Goal: Transaction & Acquisition: Obtain resource

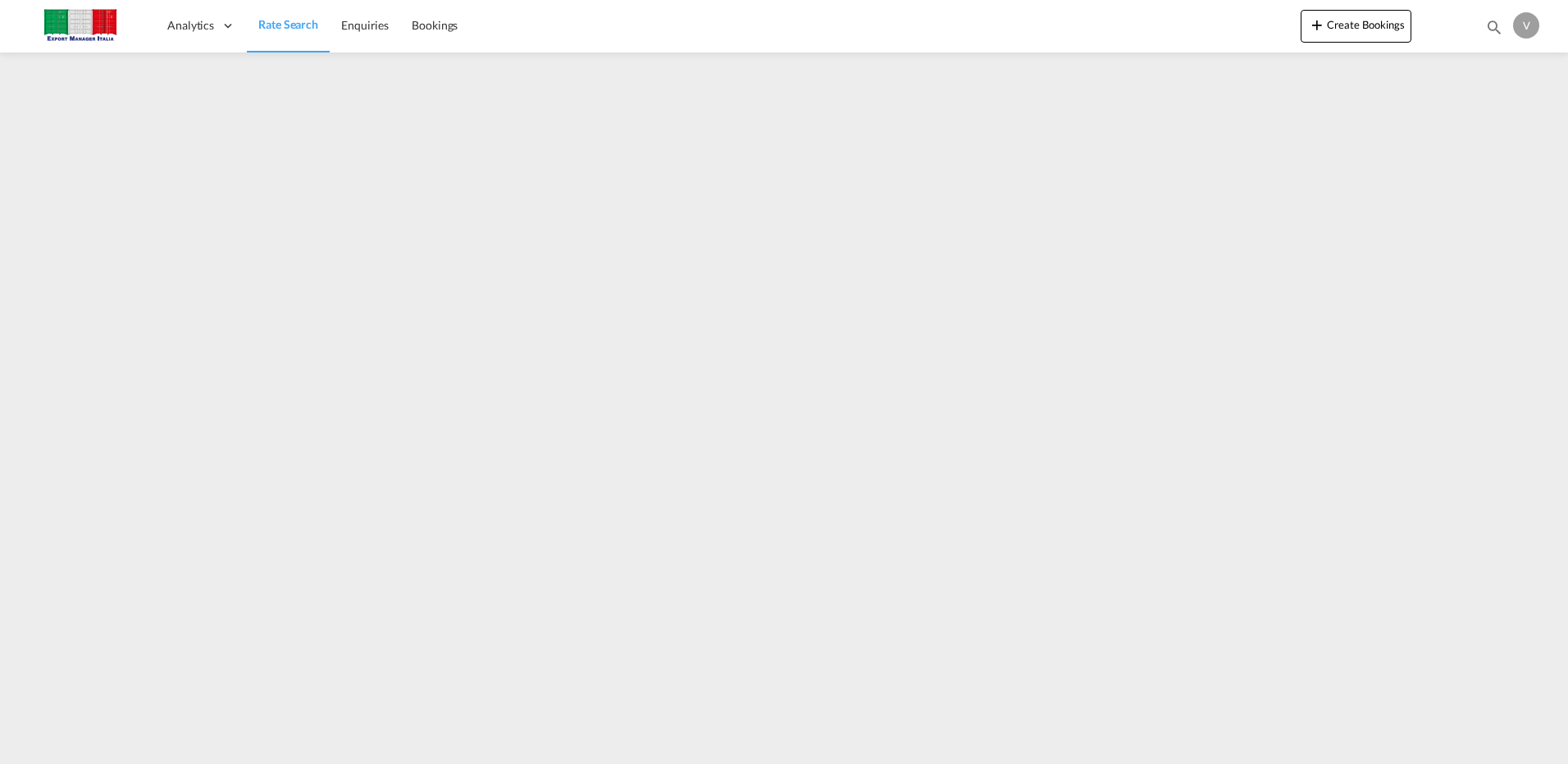
click at [260, 22] on span "Rate Search" at bounding box center [288, 24] width 60 height 14
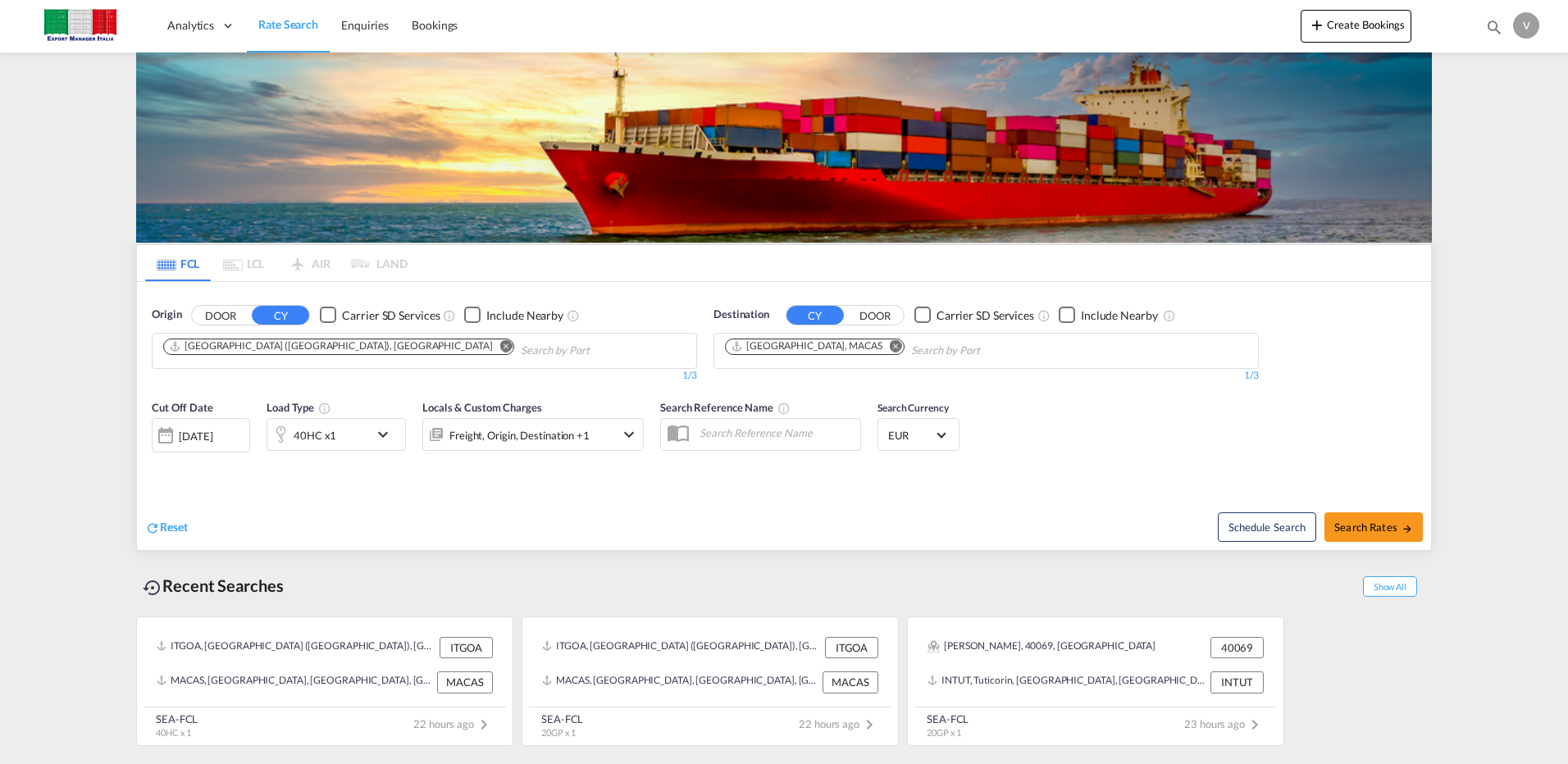
click at [220, 318] on button "DOOR" at bounding box center [220, 315] width 57 height 19
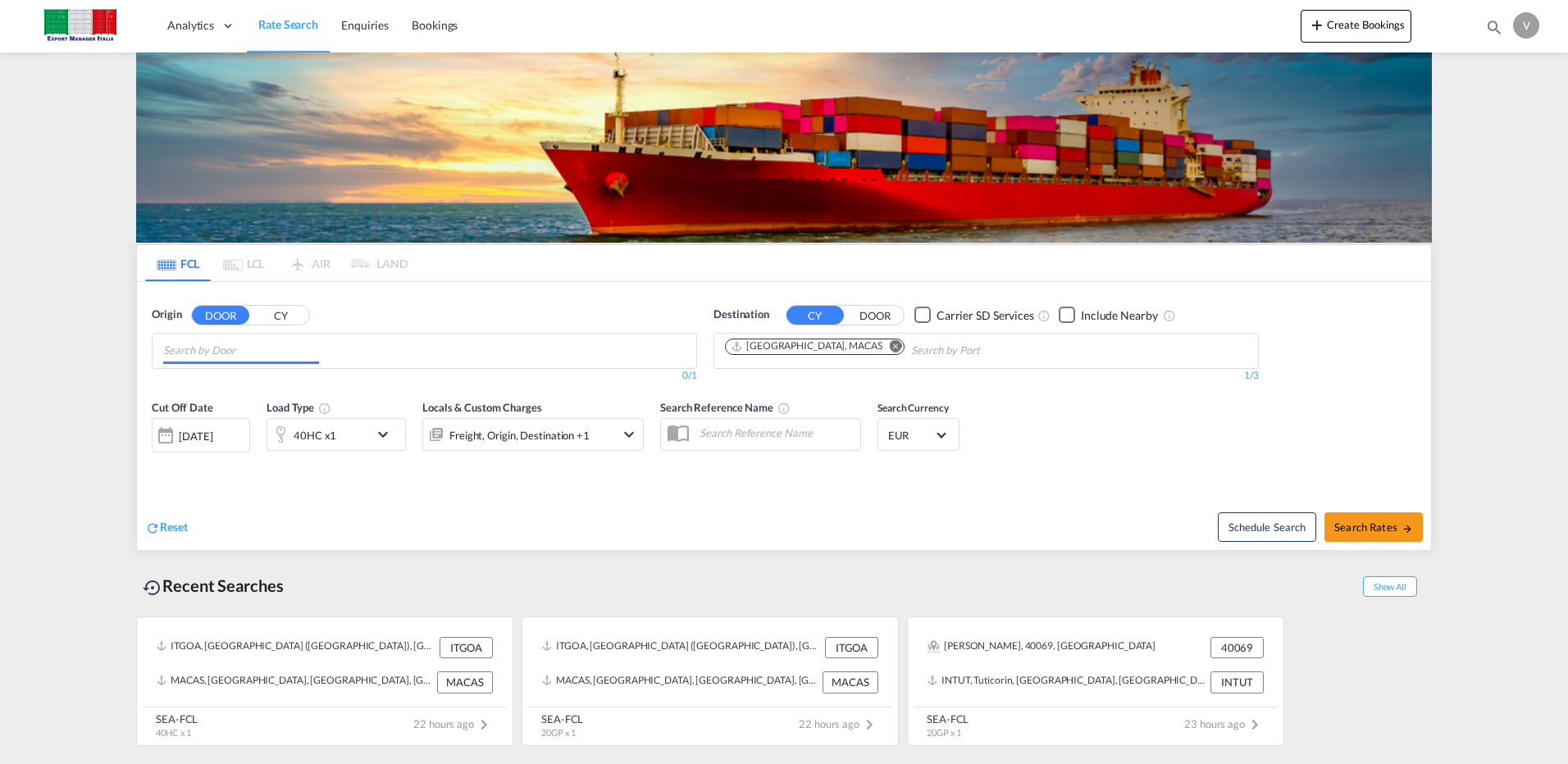
click at [224, 353] on input "Chips input." at bounding box center [241, 351] width 156 height 27
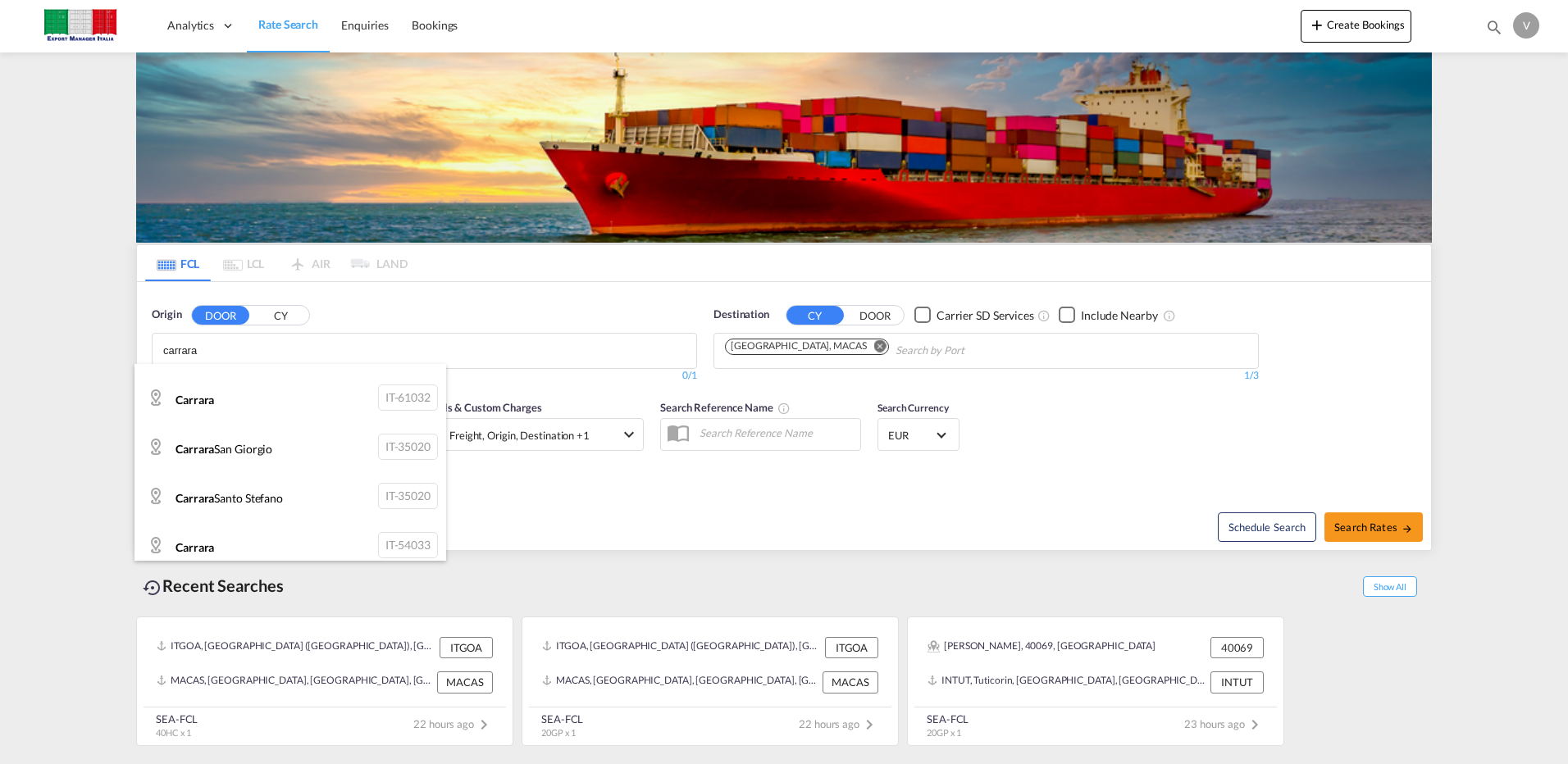
scroll to position [99, 0]
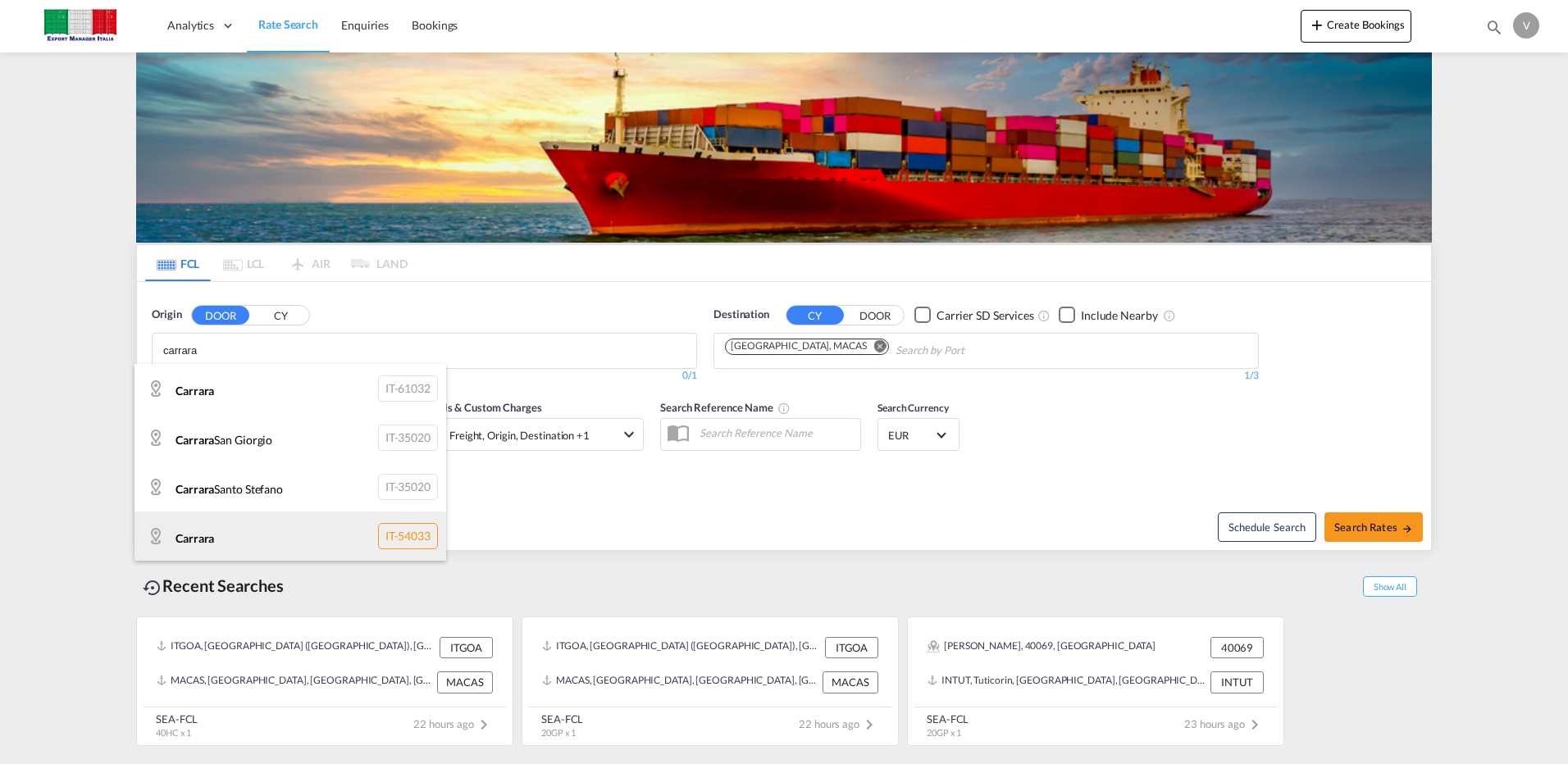
type input "carrara"
click at [399, 530] on div "Carrara IT-54033" at bounding box center [290, 536] width 311 height 49
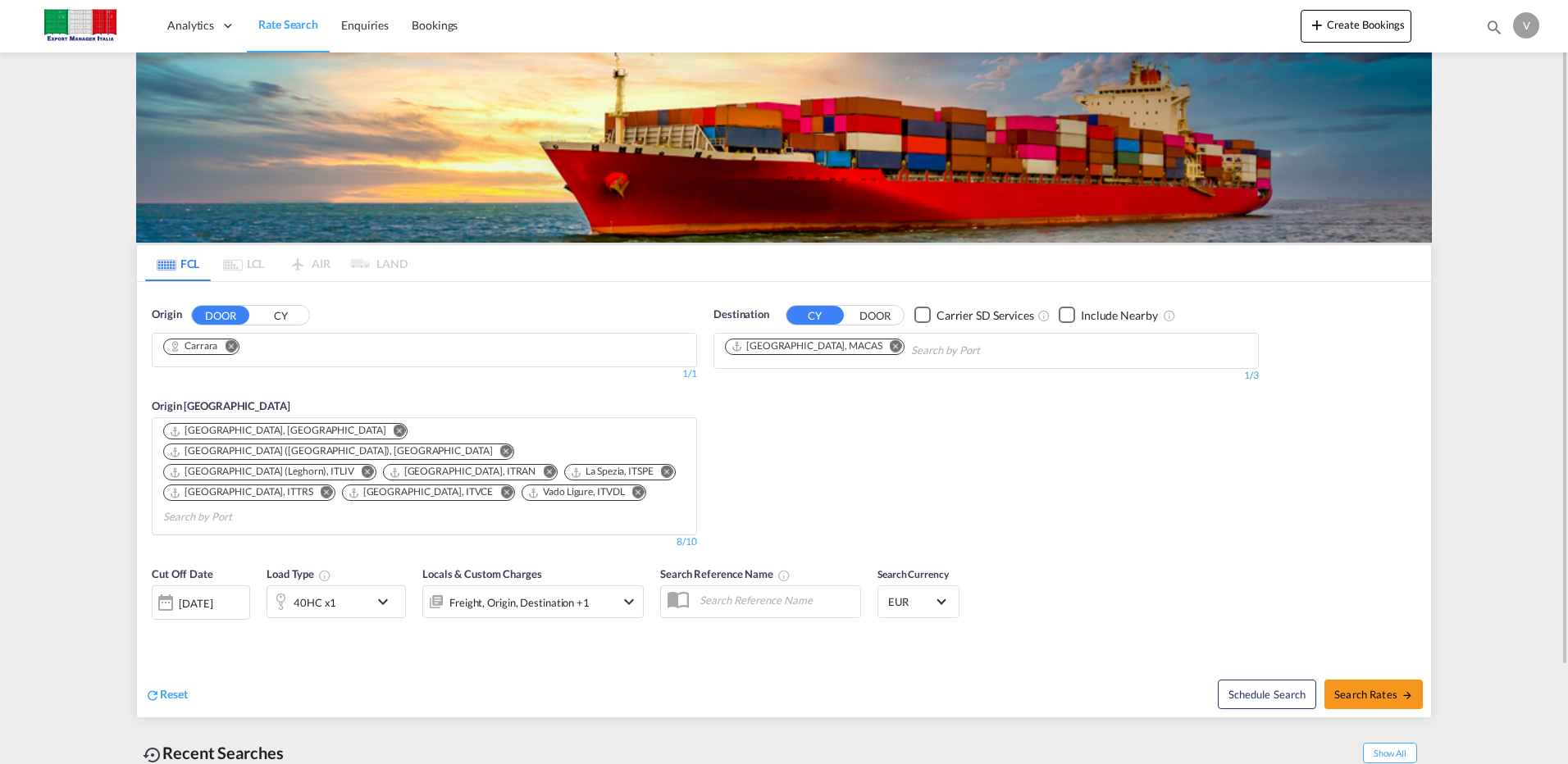
click at [890, 347] on md-icon "Remove" at bounding box center [896, 345] width 12 height 12
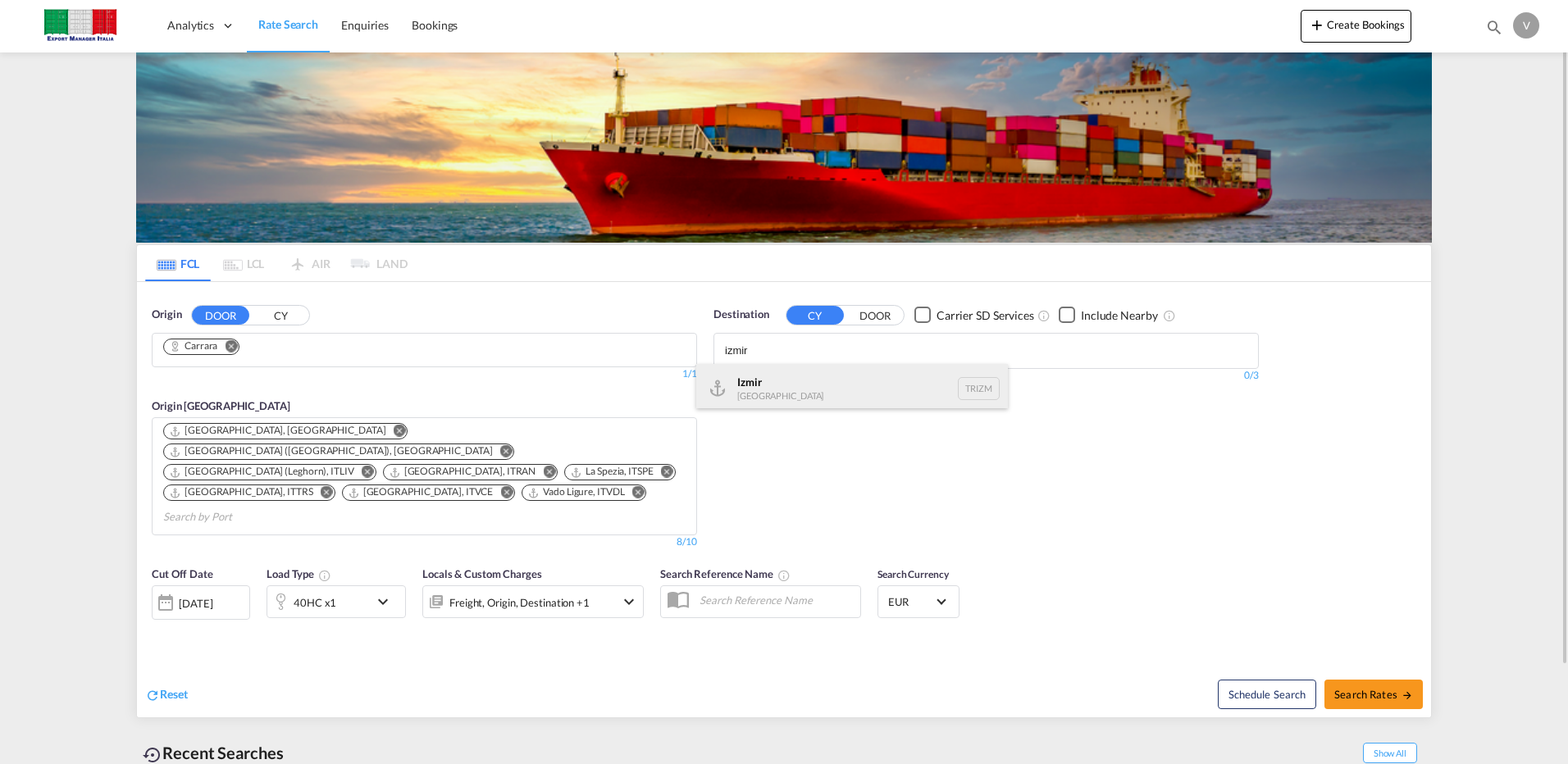
type input "izmir"
click at [747, 382] on div "Izmir [GEOGRAPHIC_DATA] TRIZM" at bounding box center [852, 389] width 311 height 49
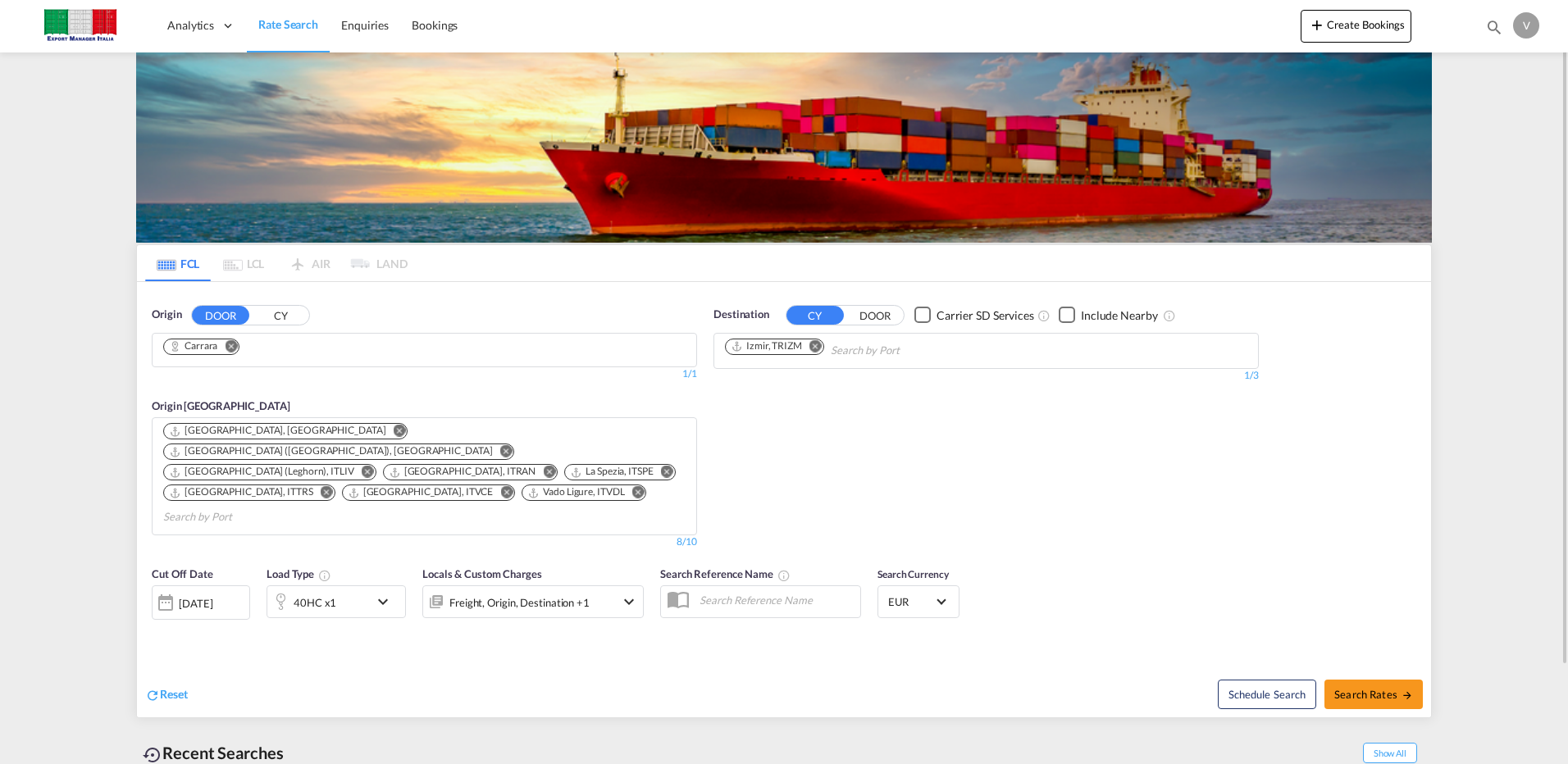
click at [632, 486] on md-icon "Remove" at bounding box center [638, 492] width 12 height 12
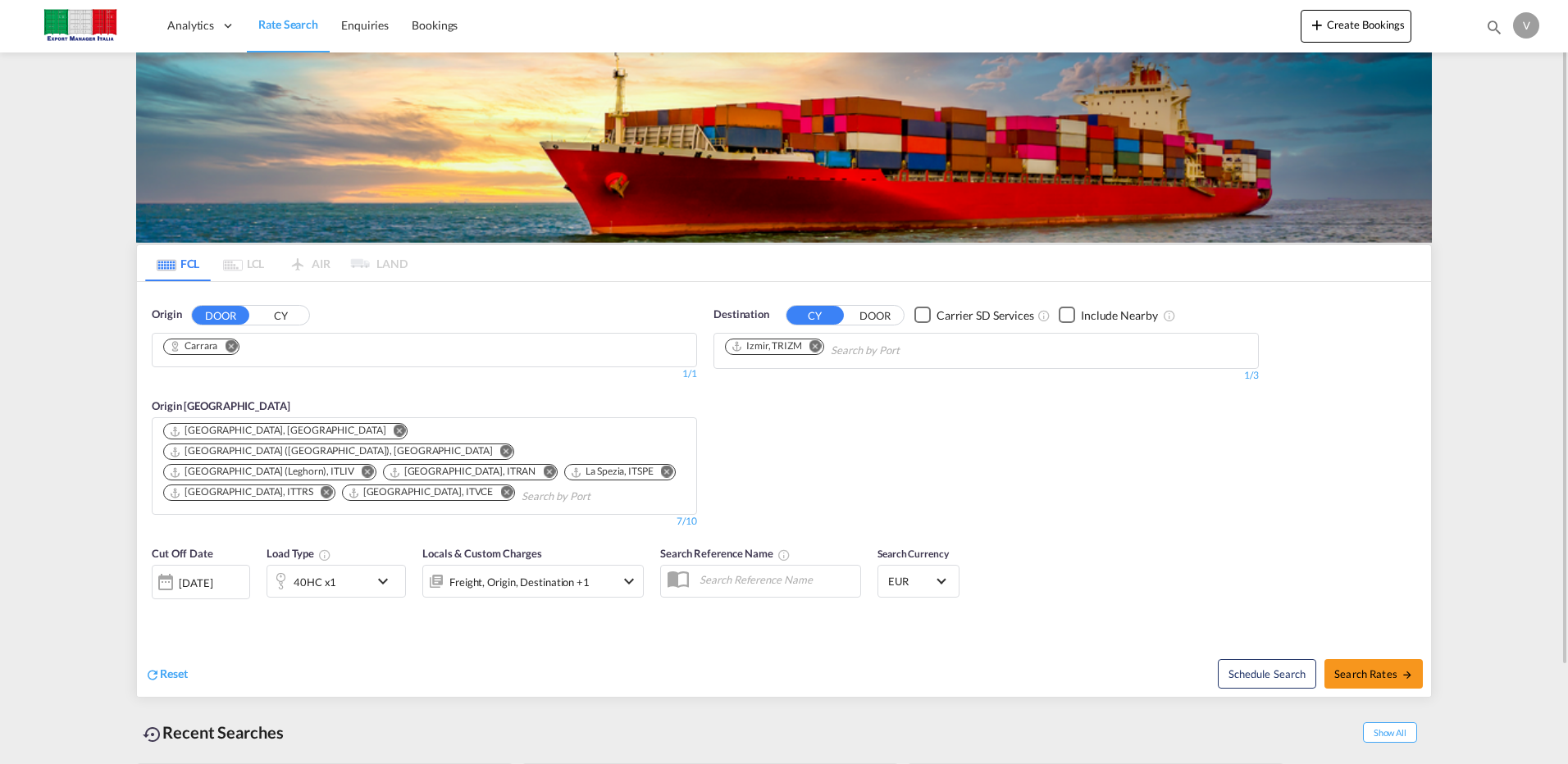
click at [394, 432] on md-icon "Remove" at bounding box center [400, 431] width 12 height 12
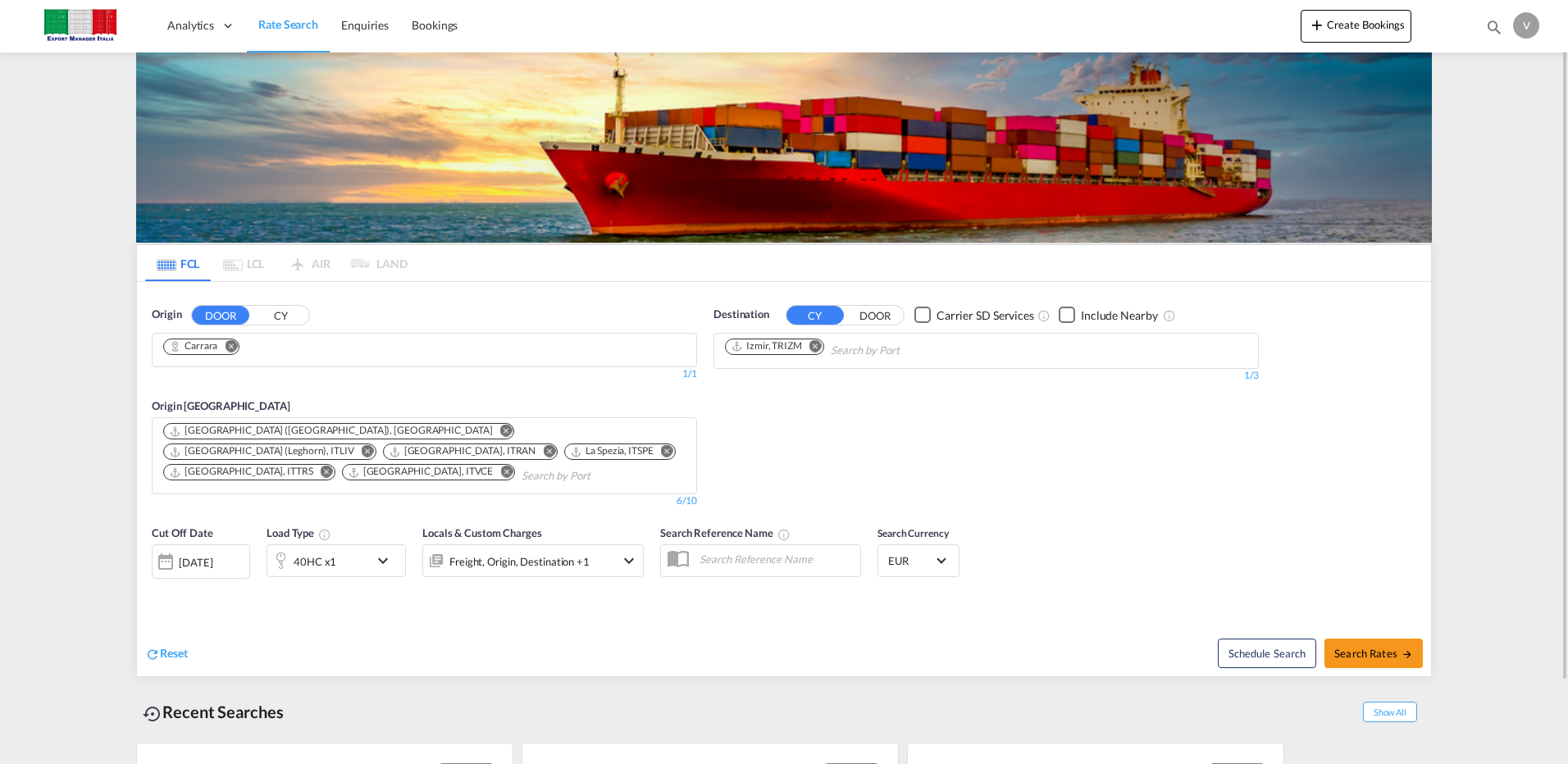
click at [333, 466] on md-icon "Remove" at bounding box center [327, 472] width 12 height 12
click at [335, 466] on md-icon "Remove" at bounding box center [328, 472] width 12 height 12
click at [389, 551] on md-icon "icon-chevron-down" at bounding box center [386, 561] width 28 height 20
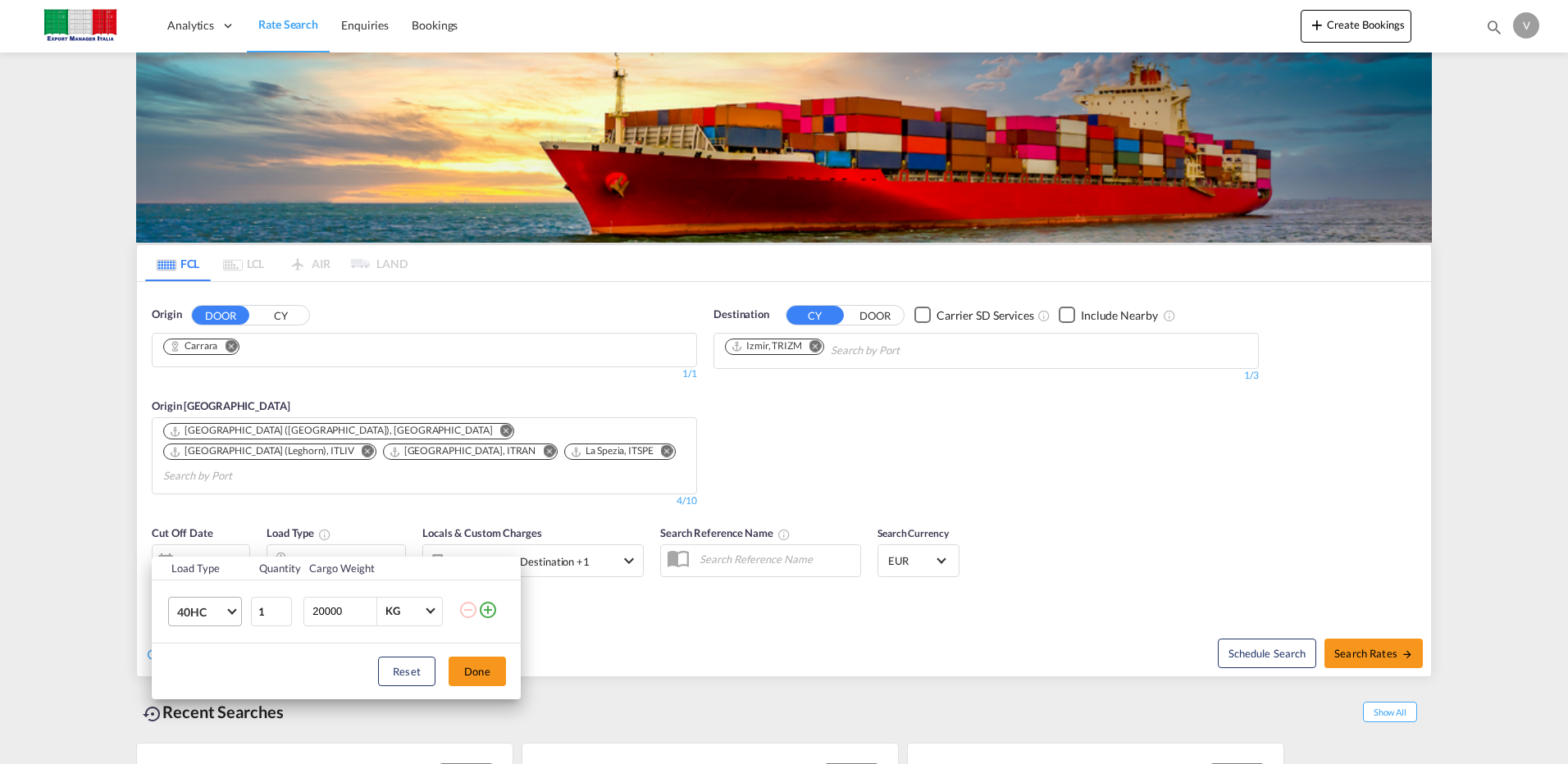
click at [229, 609] on span "Choose: \a40HC" at bounding box center [232, 610] width 9 height 9
click at [203, 535] on div "20GP" at bounding box center [192, 532] width 28 height 16
click at [472, 675] on button "Done" at bounding box center [477, 671] width 57 height 29
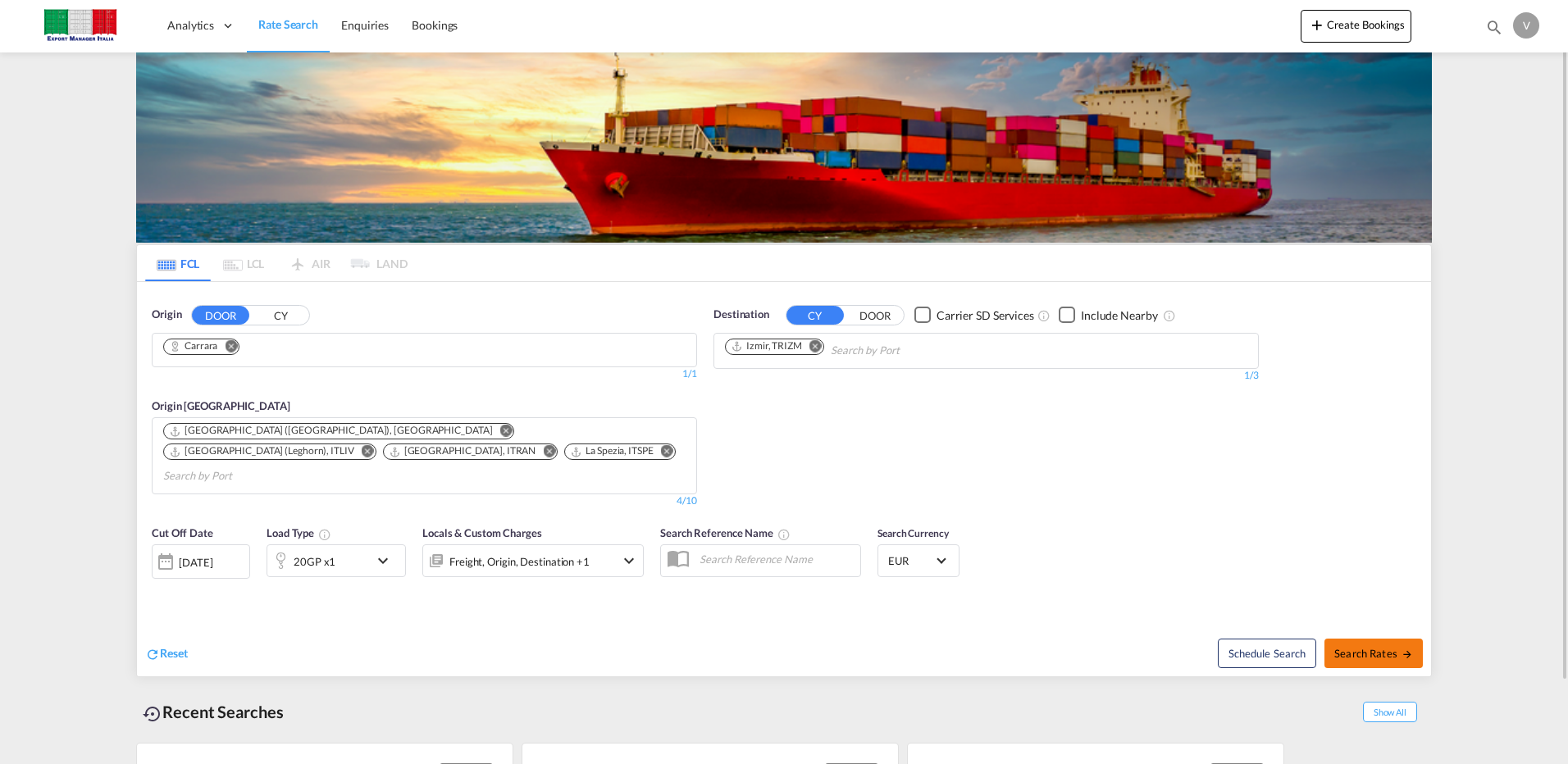
click at [1376, 647] on span "Search Rates" at bounding box center [1373, 654] width 79 height 13
type input "Carrara to TRIZM / [DATE]"
